Goal: Information Seeking & Learning: Learn about a topic

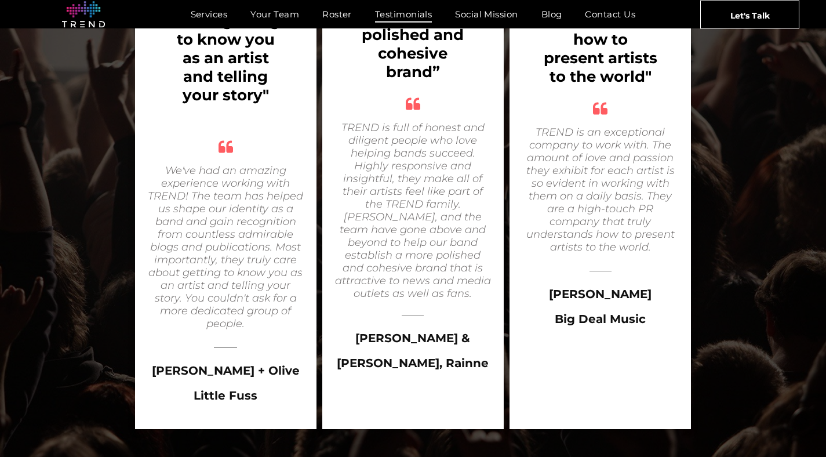
scroll to position [1365, 0]
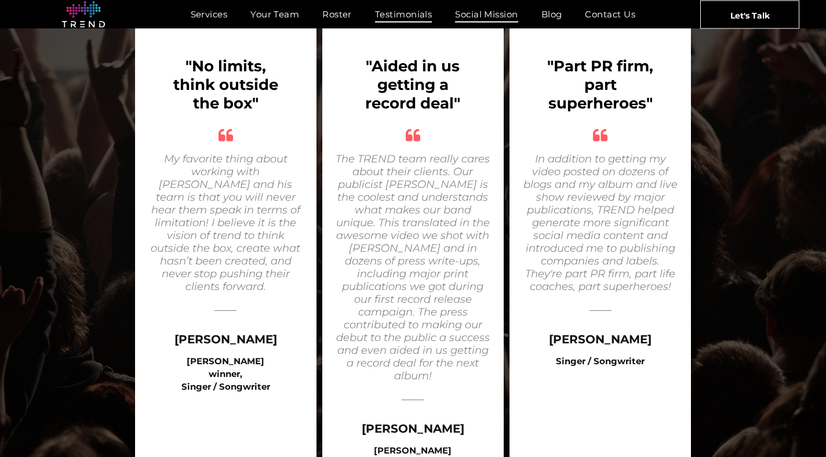
click at [479, 10] on span "Social Mission" at bounding box center [486, 14] width 63 height 17
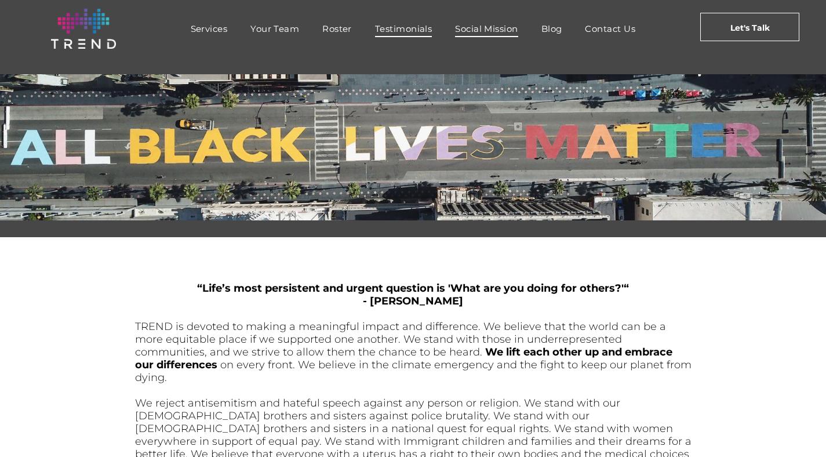
click at [424, 31] on span "Testimonials" at bounding box center [403, 28] width 57 height 17
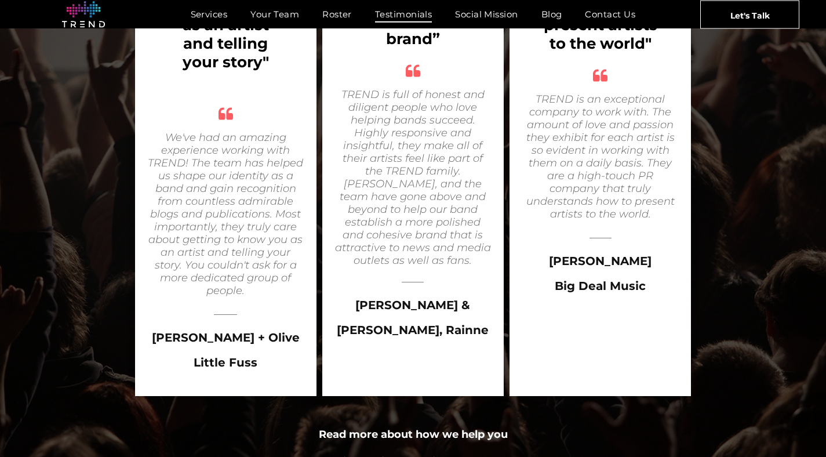
scroll to position [2030, 0]
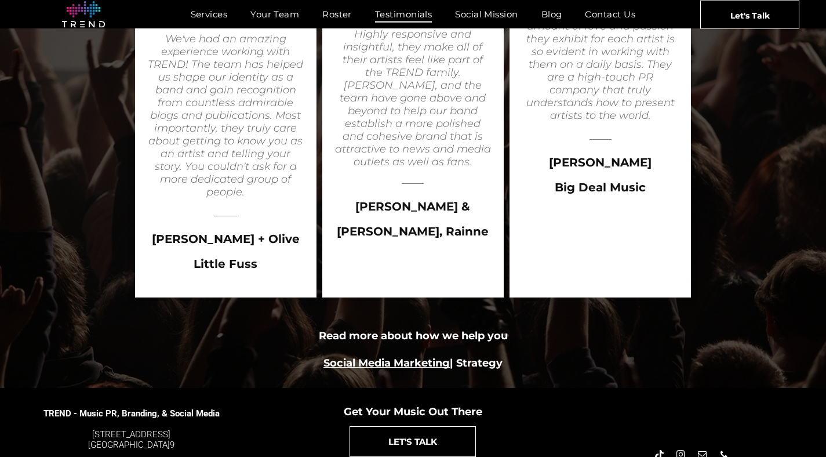
click at [346, 357] on link "Social Media Marketing" at bounding box center [387, 363] width 126 height 13
